Goal: Find contact information: Find contact information

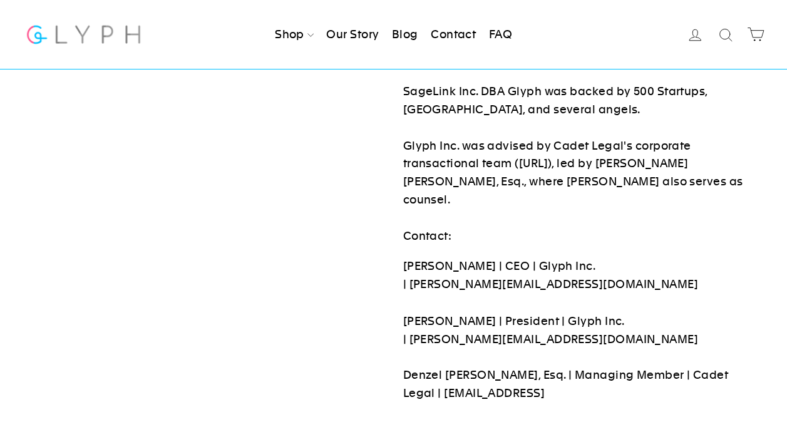
scroll to position [811, 0]
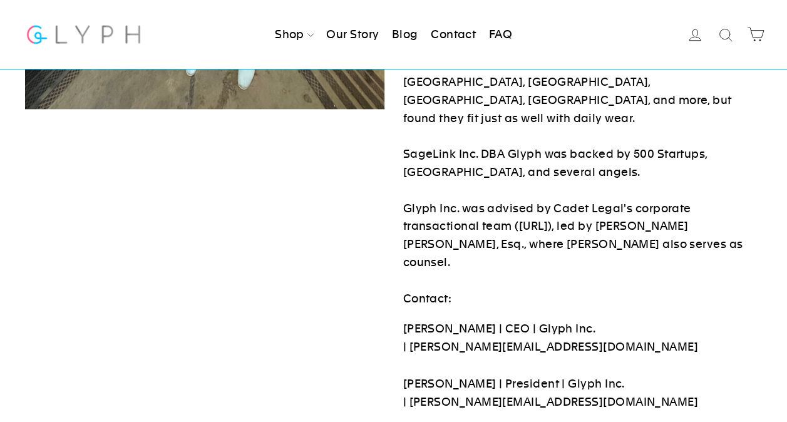
drag, startPoint x: 657, startPoint y: 328, endPoint x: 718, endPoint y: 324, distance: 60.2
click at [718, 324] on p "[PERSON_NAME] | CEO | Glyph Inc. | [PERSON_NAME][EMAIL_ADDRESS][DOMAIN_NAME] [P…" at bounding box center [582, 392] width 359 height 144
drag, startPoint x: 410, startPoint y: 292, endPoint x: 440, endPoint y: 298, distance: 30.7
click at [440, 320] on p "[PERSON_NAME] | CEO | Glyph Inc. | [PERSON_NAME][EMAIL_ADDRESS][DOMAIN_NAME] [P…" at bounding box center [582, 392] width 359 height 144
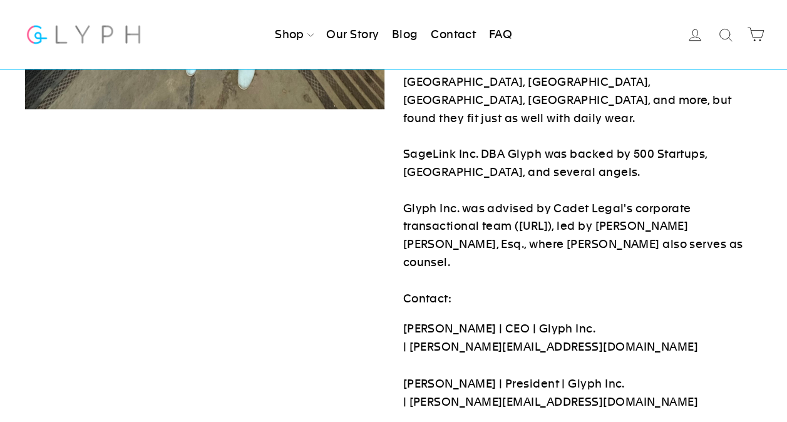
drag, startPoint x: 440, startPoint y: 298, endPoint x: 458, endPoint y: 294, distance: 19.2
click at [458, 320] on p "[PERSON_NAME] | CEO | Glyph Inc. | [PERSON_NAME][EMAIL_ADDRESS][DOMAIN_NAME] [P…" at bounding box center [582, 392] width 359 height 144
drag, startPoint x: 458, startPoint y: 294, endPoint x: 428, endPoint y: 295, distance: 30.1
click at [428, 320] on p "[PERSON_NAME] | CEO | Glyph Inc. | [PERSON_NAME][EMAIL_ADDRESS][DOMAIN_NAME] [P…" at bounding box center [582, 392] width 359 height 144
drag, startPoint x: 409, startPoint y: 294, endPoint x: 551, endPoint y: 294, distance: 142.1
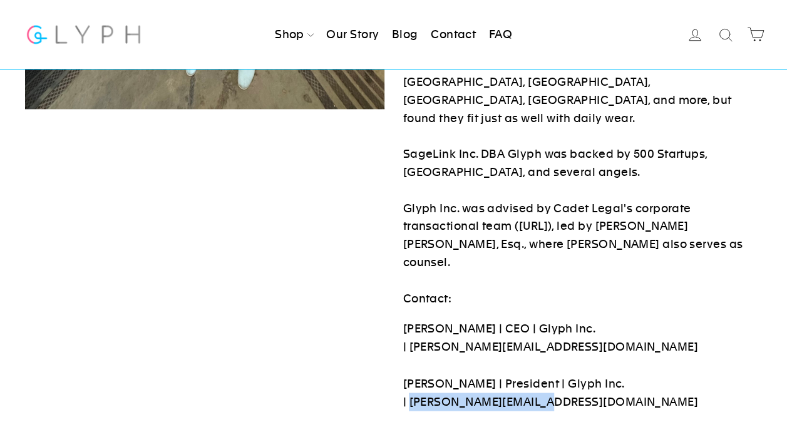
click at [551, 320] on p "[PERSON_NAME] | CEO | Glyph Inc. | [PERSON_NAME][EMAIL_ADDRESS][DOMAIN_NAME] [P…" at bounding box center [582, 392] width 359 height 144
copy p "[PERSON_NAME][EMAIL_ADDRESS][DOMAIN_NAME]"
